Goal: Browse casually

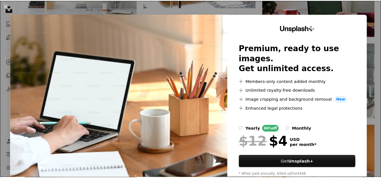
scroll to position [910, 0]
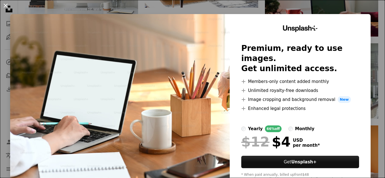
click at [8, 6] on button "An X shape" at bounding box center [5, 5] width 7 height 7
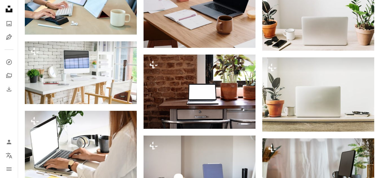
scroll to position [1187, 0]
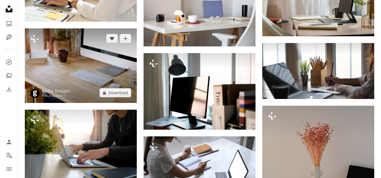
click at [48, 68] on img at bounding box center [81, 65] width 112 height 74
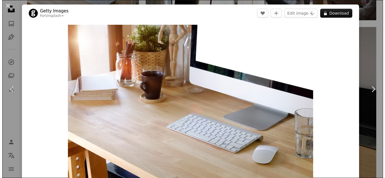
scroll to position [1436, 0]
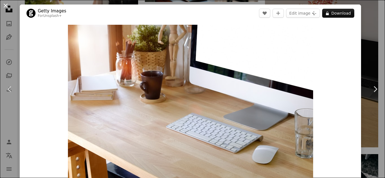
click at [5, 3] on button "An X shape" at bounding box center [5, 5] width 7 height 7
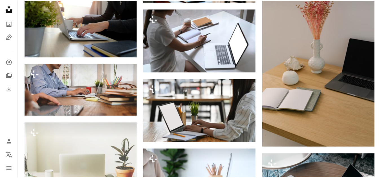
scroll to position [1297, 0]
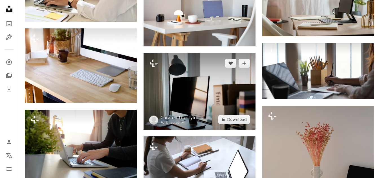
click at [178, 115] on link "Curated Lifestyle" at bounding box center [178, 118] width 36 height 6
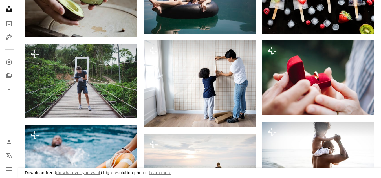
scroll to position [169, 0]
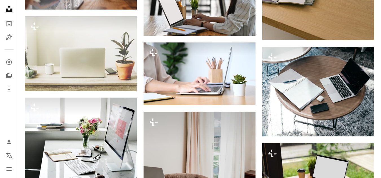
scroll to position [1531, 0]
